Goal: Task Accomplishment & Management: Complete application form

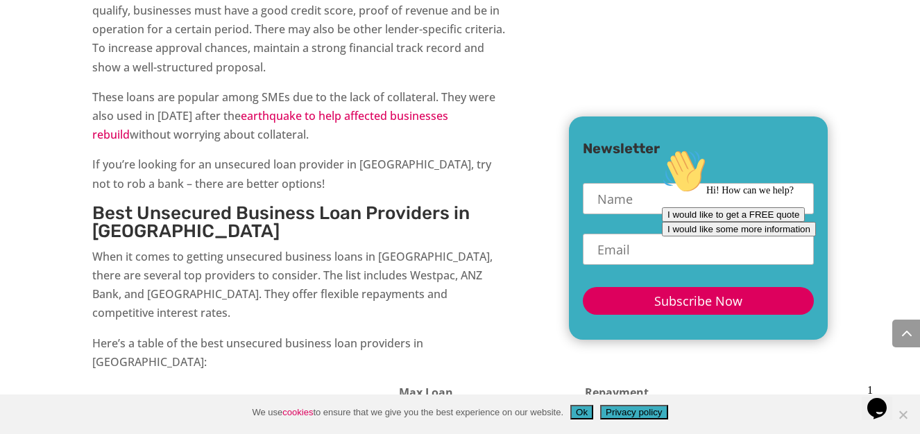
scroll to position [433, 0]
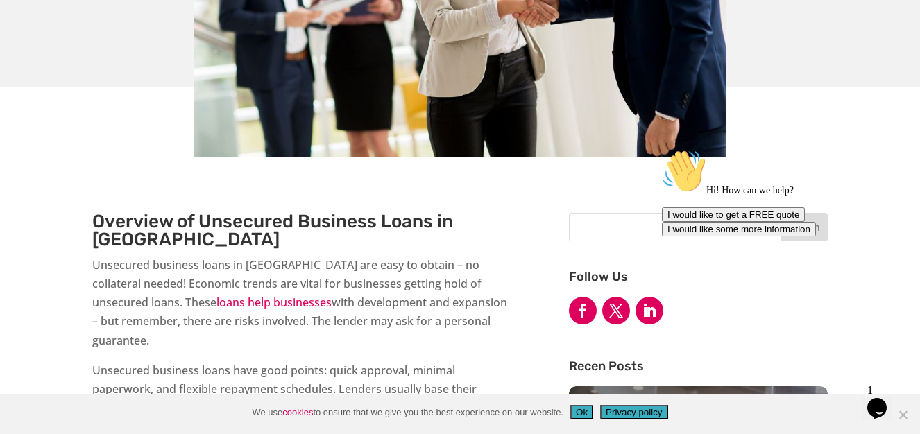
click at [900, 397] on div "1 Opens Chat This icon Opens the chat window." at bounding box center [883, 390] width 33 height 12
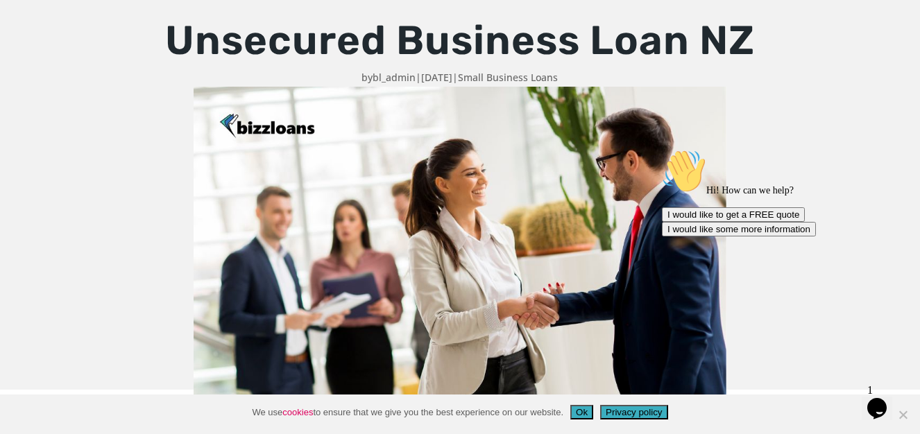
scroll to position [141, 0]
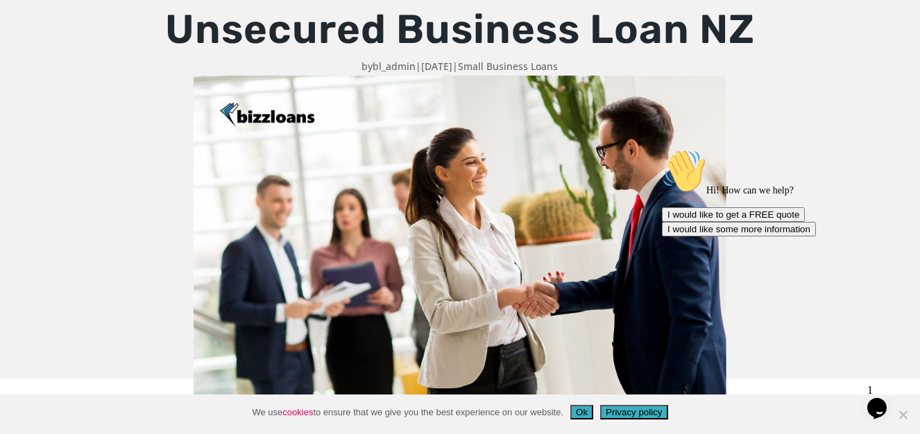
drag, startPoint x: 498, startPoint y: 66, endPoint x: 514, endPoint y: 66, distance: 16.0
click at [498, 66] on link "Small Business Loans" at bounding box center [508, 66] width 100 height 13
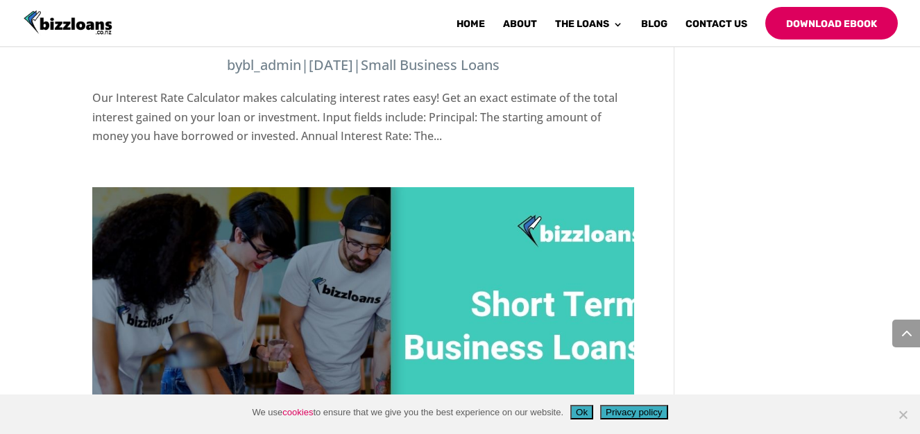
scroll to position [2876, 0]
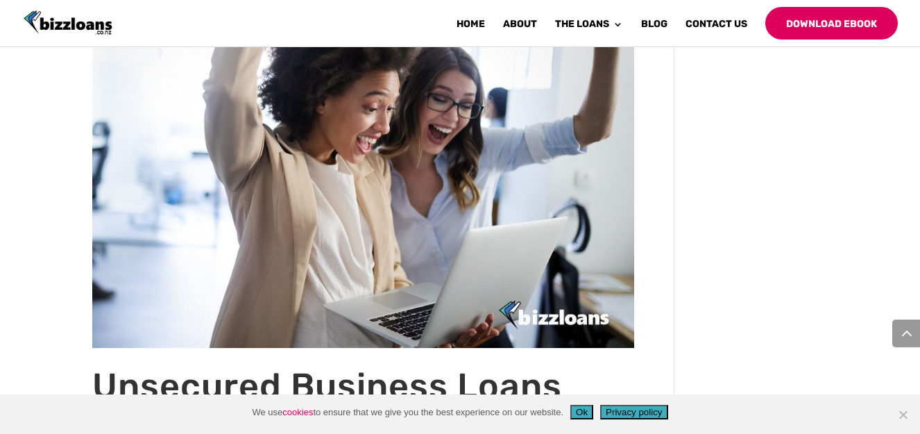
click at [583, 411] on button "Ok" at bounding box center [581, 412] width 23 height 15
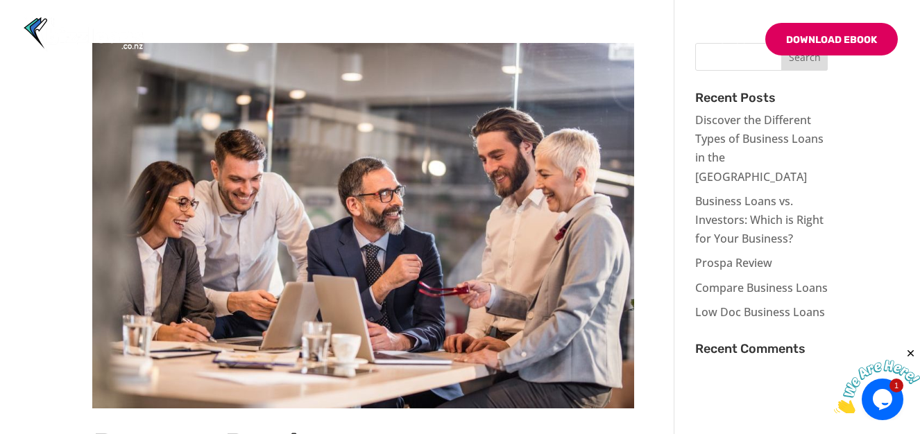
scroll to position [0, 0]
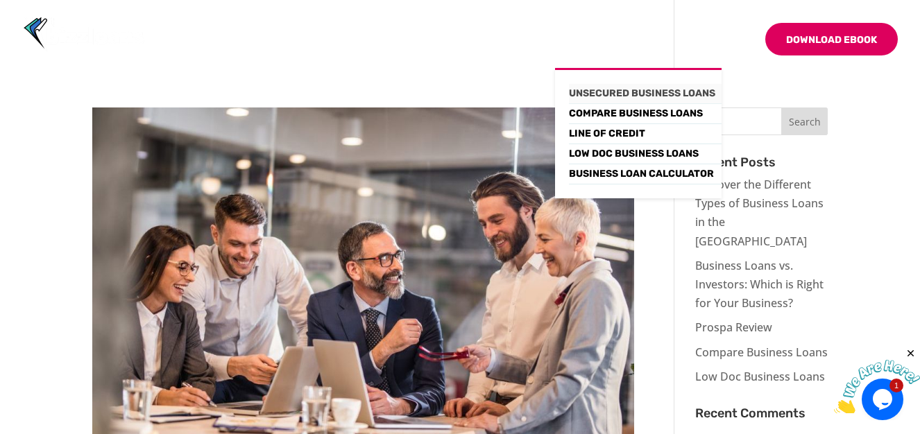
click at [613, 92] on link "Unsecured Business Loans" at bounding box center [645, 94] width 153 height 20
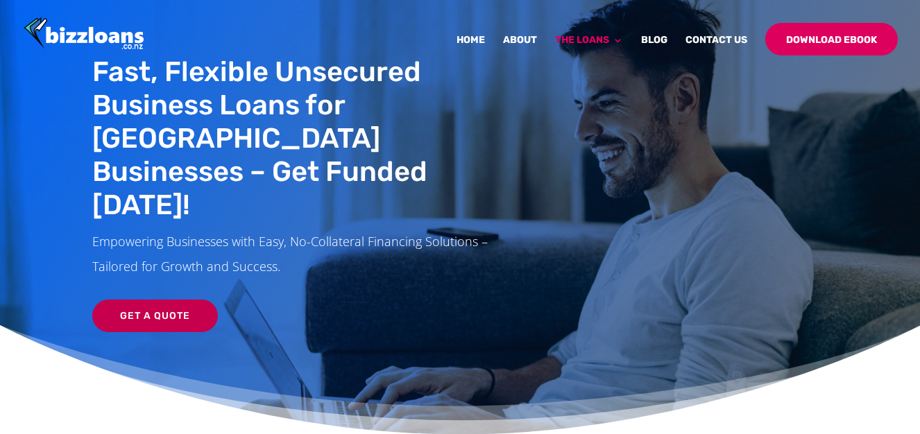
click at [157, 300] on link "Get a Quote" at bounding box center [155, 316] width 126 height 33
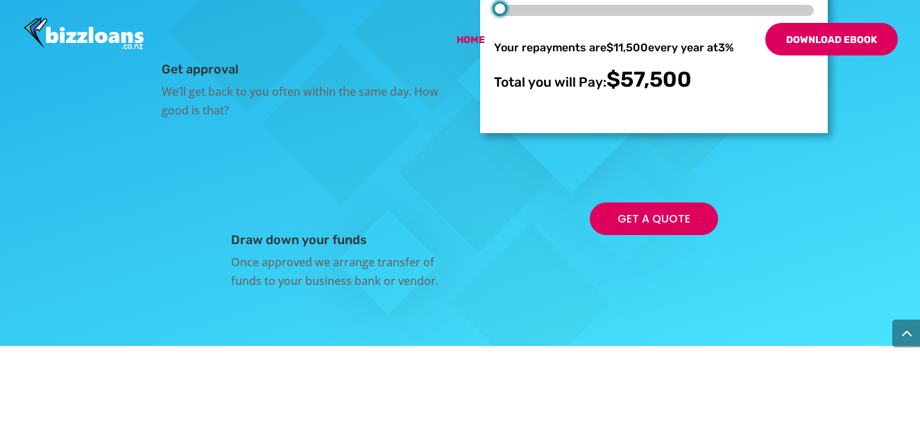
scroll to position [2319, 0]
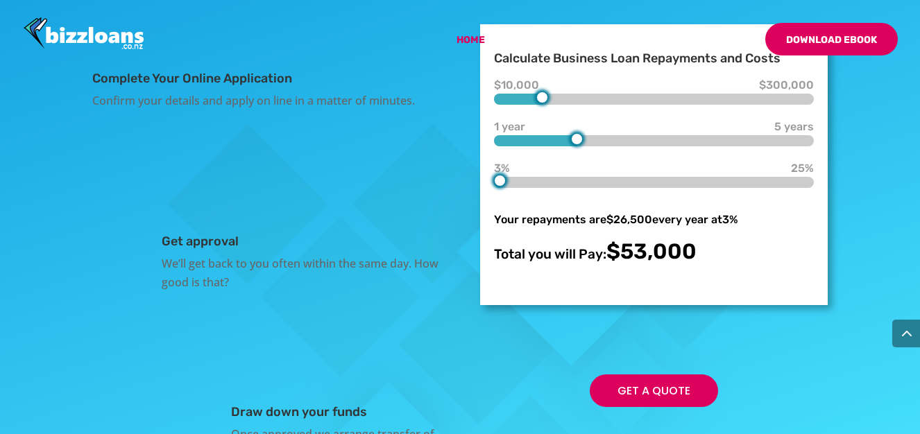
type input "1"
click at [491, 244] on form "Calculate Business Loan Repayments and Costs $10,000 $50,000 $300,000 1 year 1 …" at bounding box center [654, 164] width 348 height 281
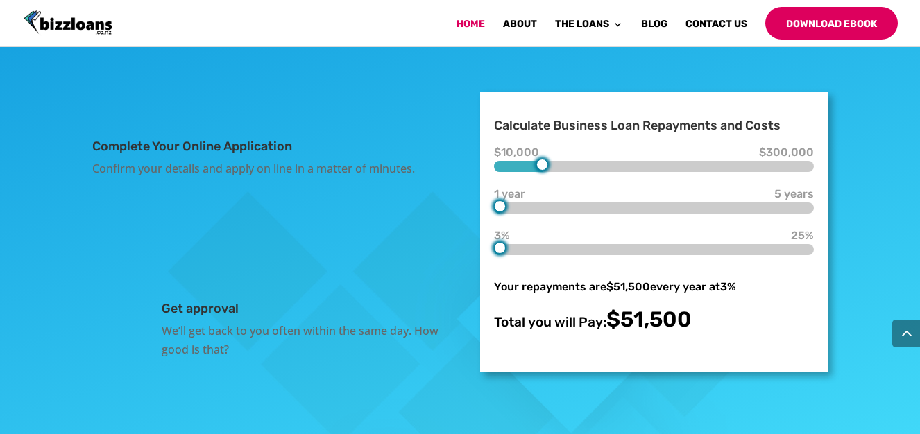
click at [536, 171] on div at bounding box center [542, 165] width 12 height 12
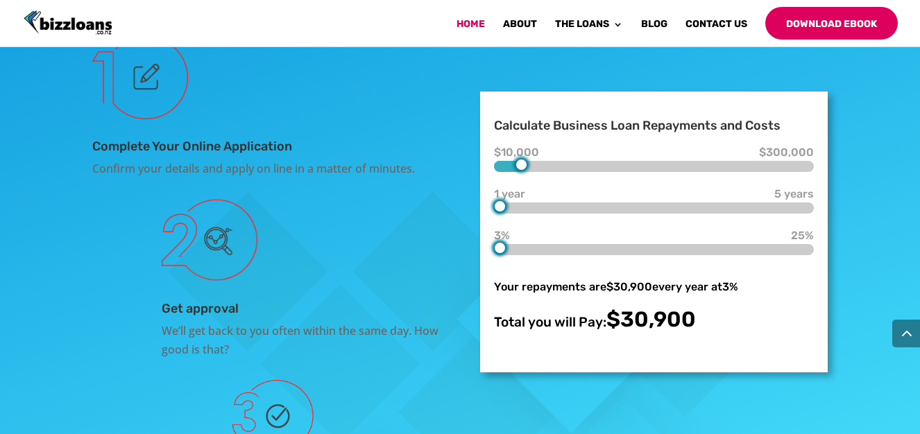
scroll to position [2386, 0]
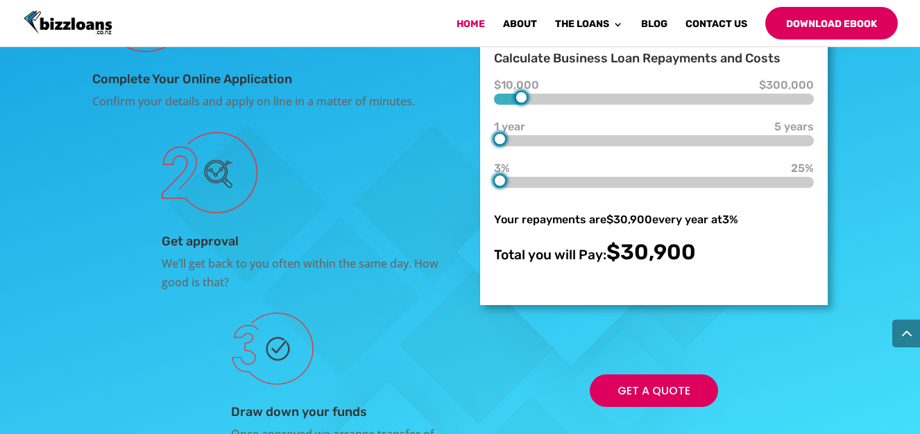
click at [515, 103] on div at bounding box center [521, 98] width 12 height 12
click at [495, 105] on div at bounding box center [654, 99] width 320 height 11
click at [501, 103] on div at bounding box center [500, 98] width 12 height 12
type input "10000"
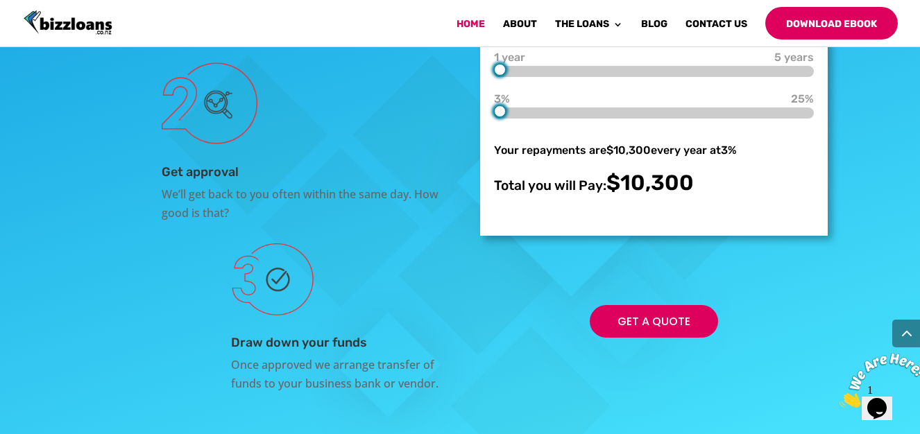
scroll to position [2491, 0]
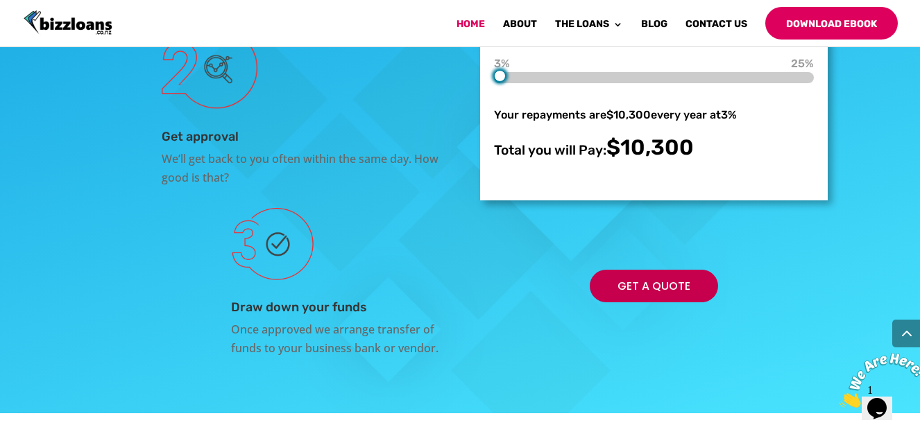
click at [630, 302] on link "Get a Quote" at bounding box center [654, 286] width 128 height 33
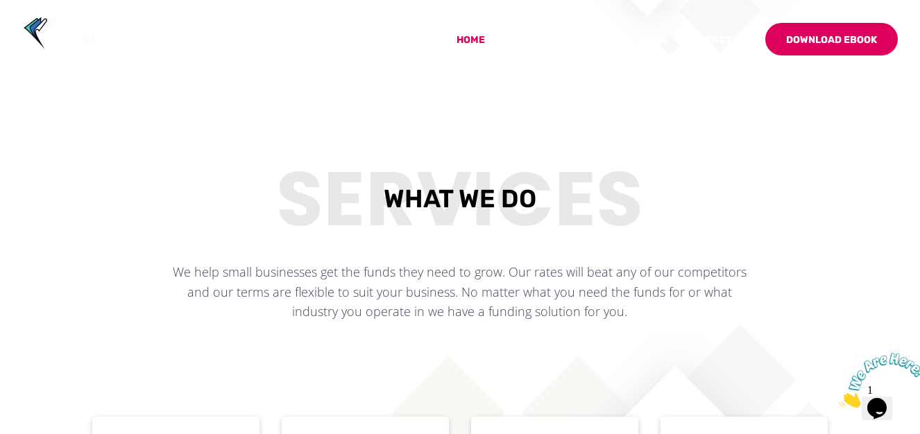
scroll to position [0, 0]
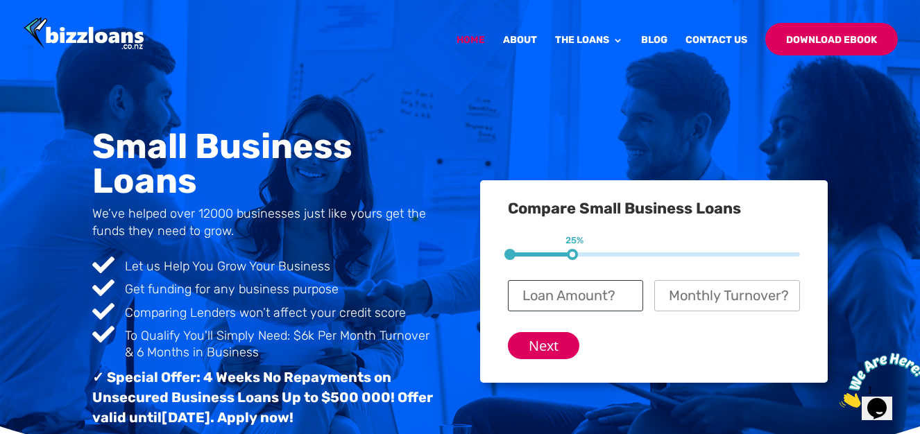
click at [587, 296] on input "Loan Amount? *" at bounding box center [575, 295] width 135 height 31
type input "$ 10,000"
click at [690, 302] on input "Monthly Turnover? *" at bounding box center [727, 295] width 146 height 31
click at [547, 352] on input "Next" at bounding box center [543, 345] width 71 height 27
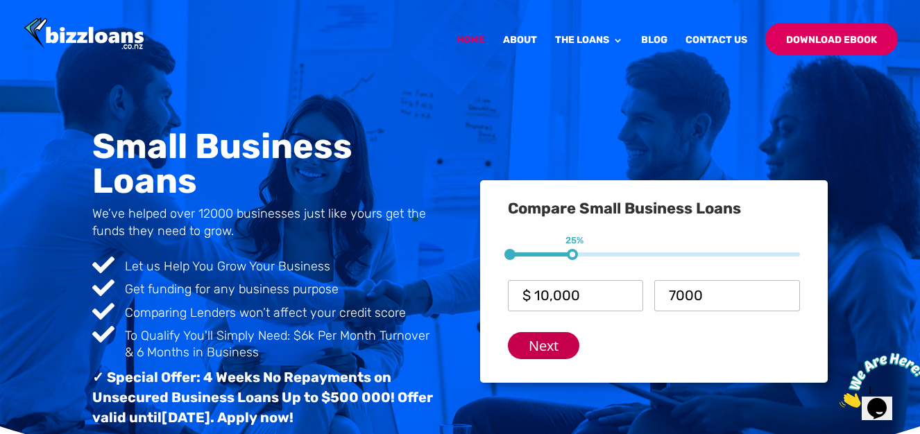
type input "$ 7,000"
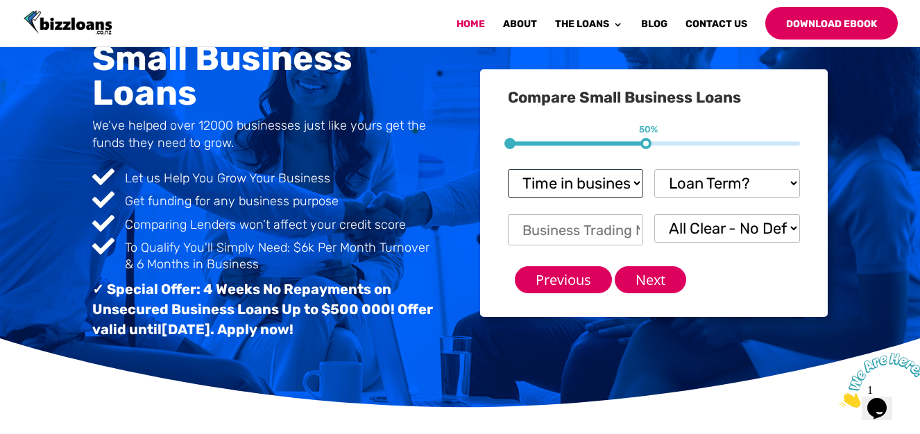
click at [550, 180] on select "Time in business? Startup under 6 months 6-12 months Over 12 months Over 24 mon…" at bounding box center [575, 183] width 135 height 28
select select "6-12 months"
click at [508, 169] on select "Time in business? Startup under 6 months 6-12 months Over 12 months Over 24 mon…" at bounding box center [575, 183] width 135 height 28
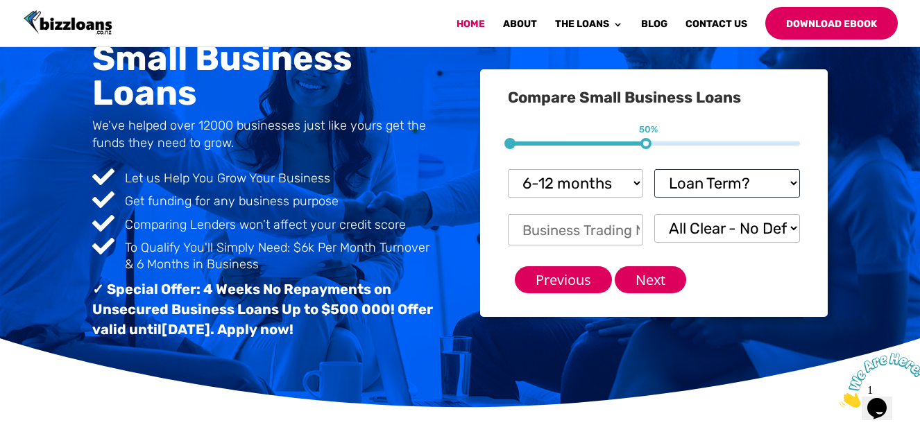
click at [683, 178] on select "Loan Term? 1-3 months 3-6 months 6 - 12 months 12 - 18 months 18 - 24 months 24…" at bounding box center [727, 183] width 146 height 28
select select "6 - 12 months"
click at [654, 169] on select "Loan Term? 1-3 months 3-6 months 6 - 12 months 12 - 18 months 18 - 24 months 24…" at bounding box center [727, 183] width 146 height 28
click at [605, 235] on input "Business Trading Name *" at bounding box center [575, 229] width 135 height 31
type input "SWAMI TRADING CO LIMITED"
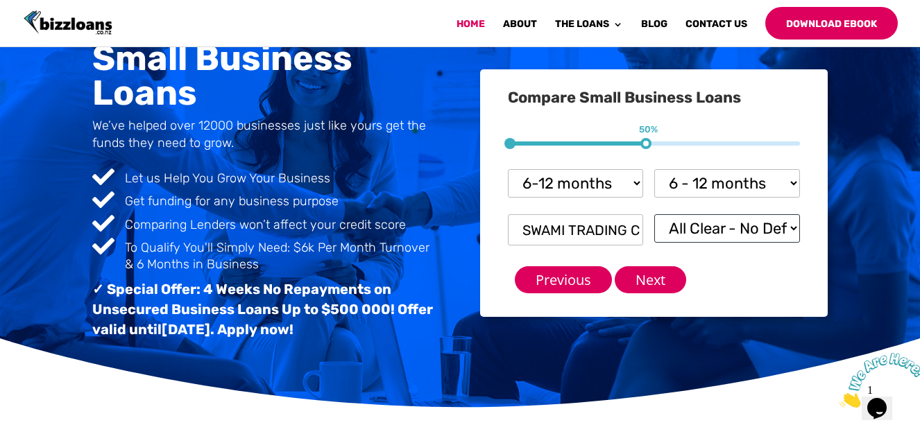
click at [718, 223] on select "All Clear - No Defaults I Have Paid Defaults I have Unpaid Defaults" at bounding box center [727, 228] width 146 height 28
select select "I Have Paid Defaults"
click at [654, 214] on select "All Clear - No Defaults I Have Paid Defaults I have Unpaid Defaults" at bounding box center [727, 228] width 146 height 28
click at [672, 284] on input "Next" at bounding box center [650, 279] width 71 height 27
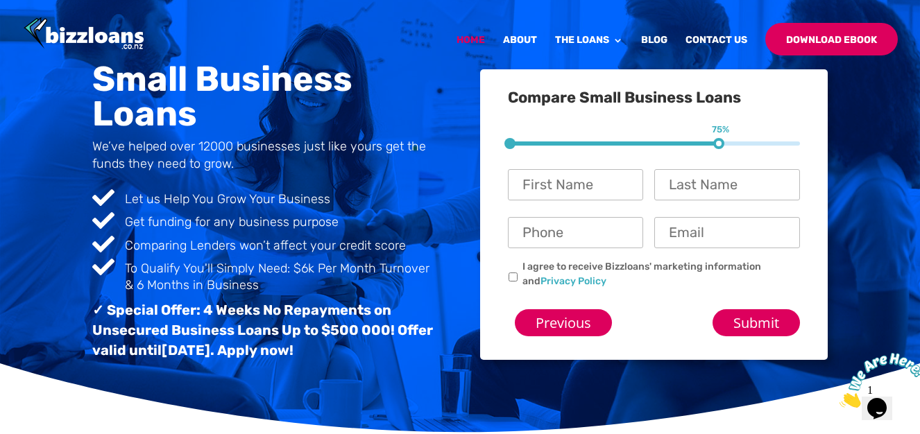
scroll to position [19, 33]
click at [543, 187] on input "First Name *" at bounding box center [575, 184] width 135 height 31
type input "mukeshkumar"
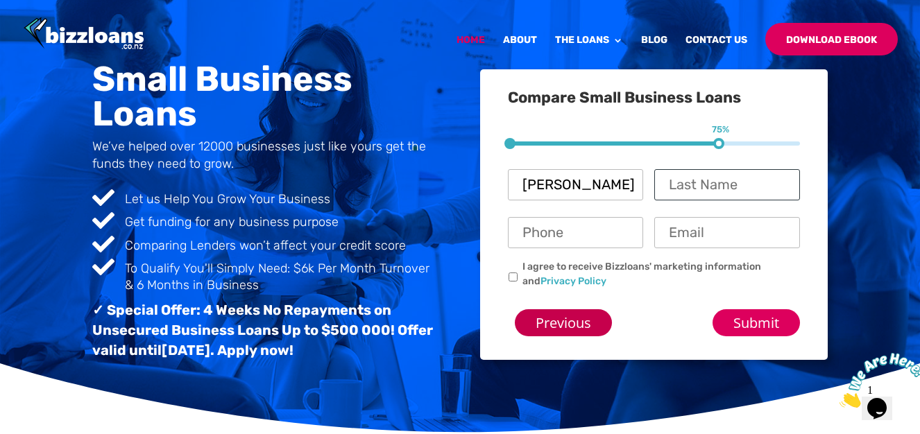
type input "avaiya"
type input "0212773278"
type input "smtcnz@outlook.com"
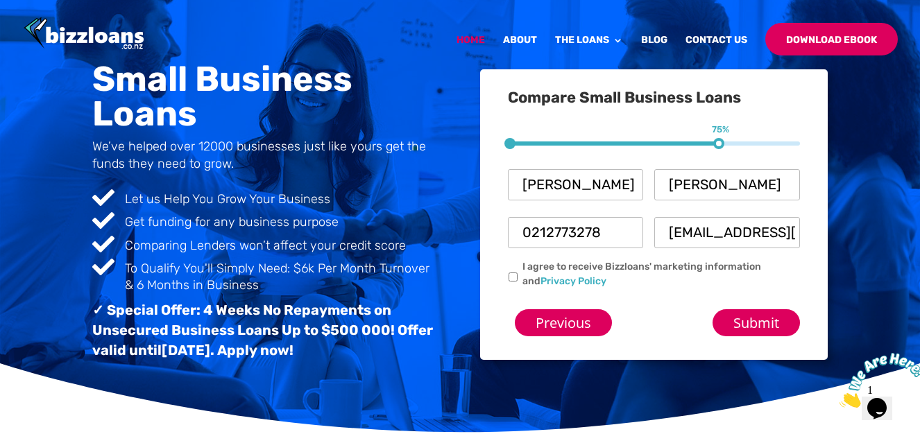
click at [510, 277] on input "I agree to receive Bizzloans' marketing information and Privacy Policy" at bounding box center [513, 277] width 9 height 9
checkbox input "true"
click at [740, 325] on input "Submit" at bounding box center [755, 322] width 87 height 27
